Goal: Navigation & Orientation: Find specific page/section

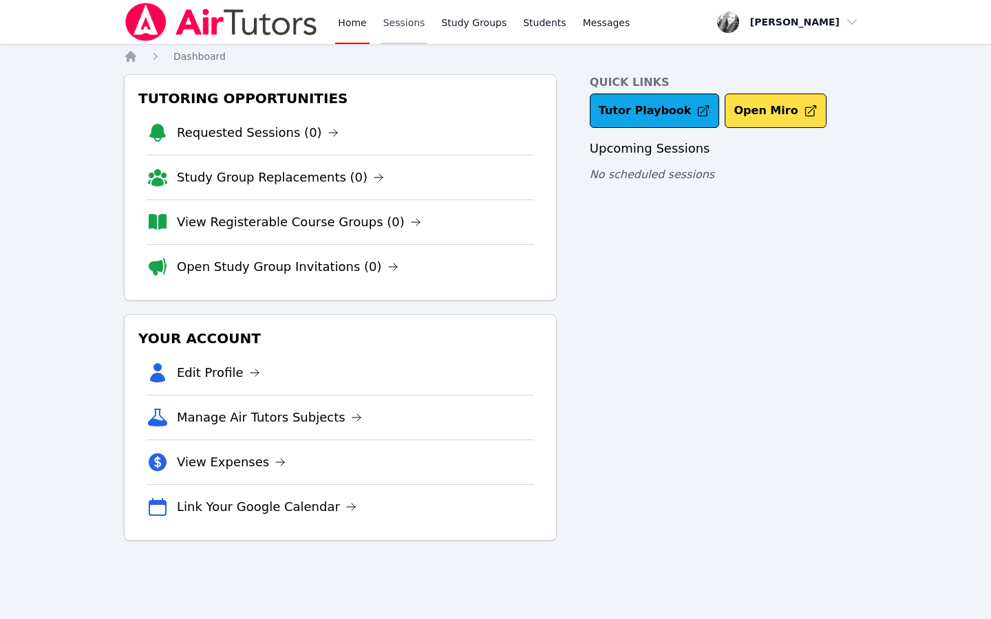
click at [401, 36] on link "Sessions" at bounding box center [404, 22] width 47 height 44
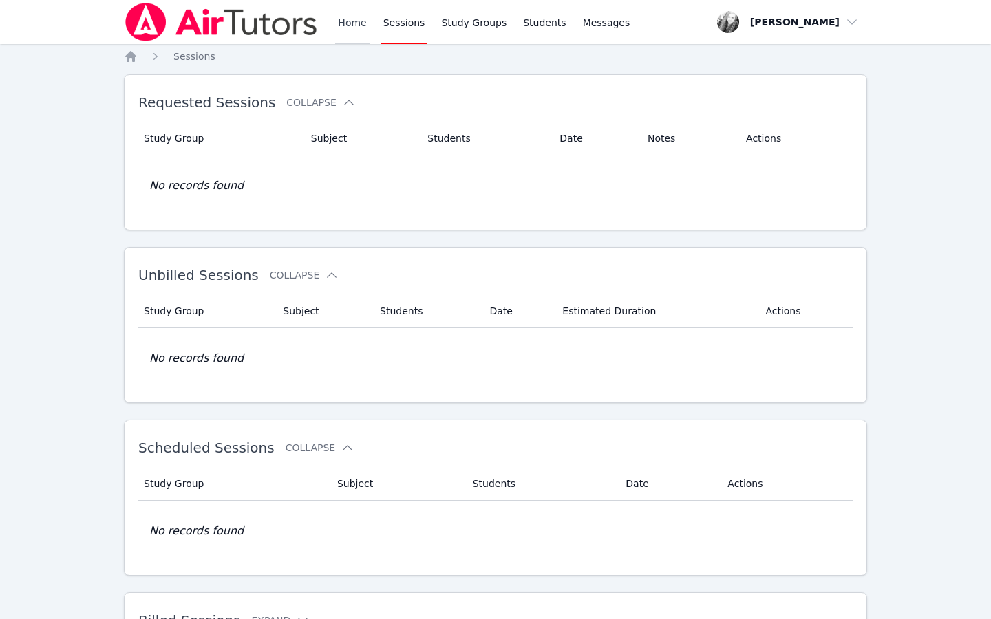
click at [357, 19] on link "Home" at bounding box center [352, 22] width 34 height 44
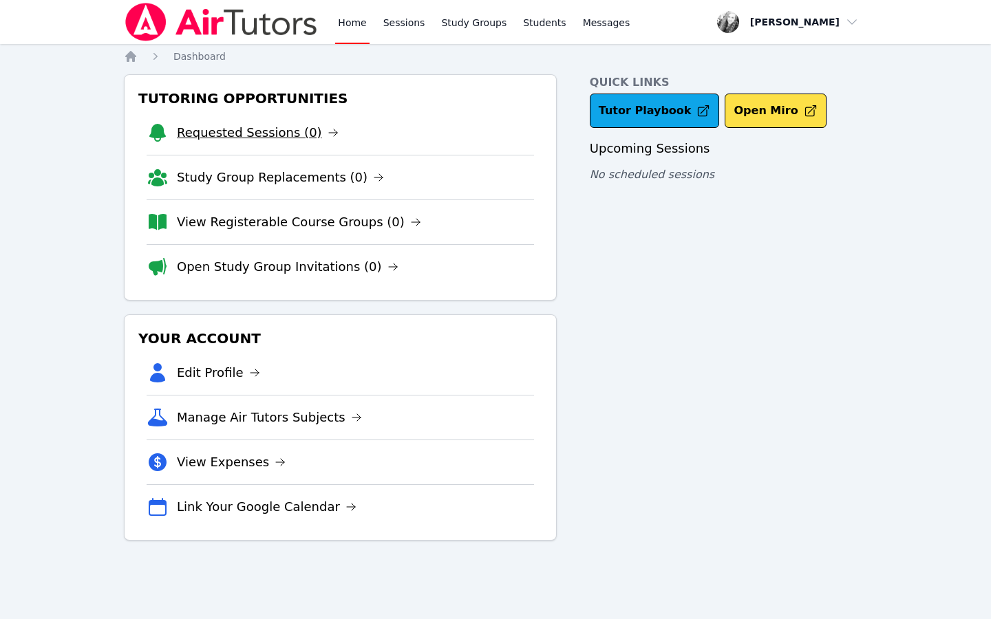
click at [312, 137] on link "Requested Sessions (0)" at bounding box center [258, 132] width 162 height 19
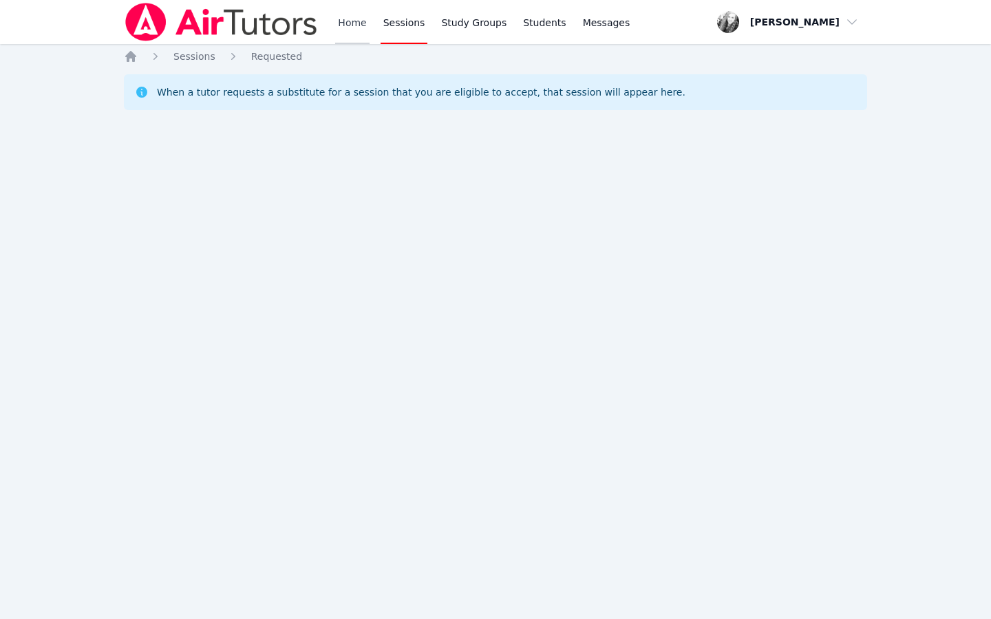
click at [350, 38] on link "Home" at bounding box center [352, 22] width 34 height 44
